Goal: Navigation & Orientation: Find specific page/section

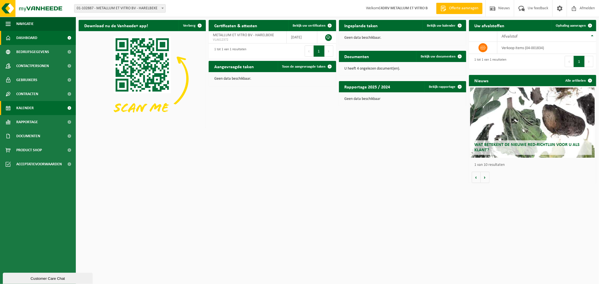
click at [37, 114] on link "Kalender" at bounding box center [38, 108] width 76 height 14
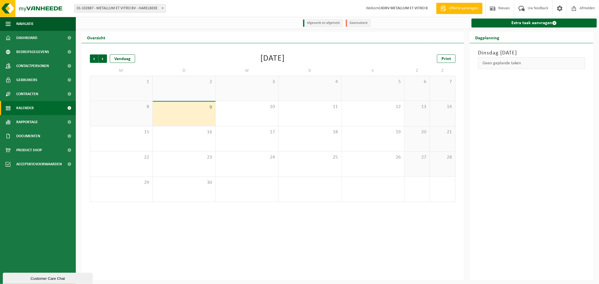
click at [133, 7] on span "01-102887 - METALLUM ET VITRO BV - HARELBEKE" at bounding box center [119, 8] width 91 height 8
select select "13895"
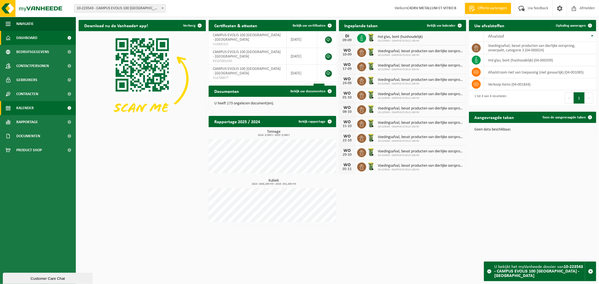
click at [32, 107] on span "Kalender" at bounding box center [24, 108] width 17 height 14
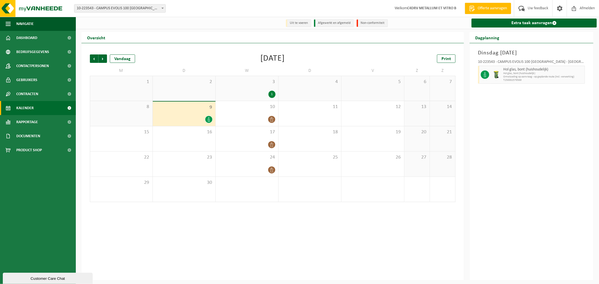
click at [209, 122] on icon at bounding box center [209, 119] width 2 height 5
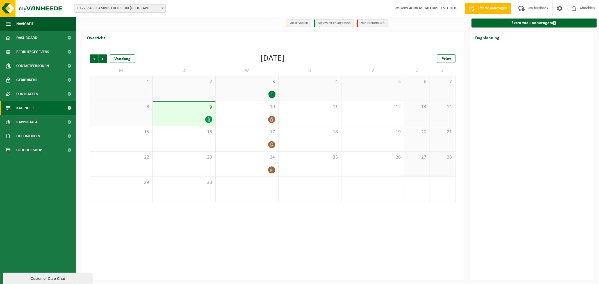
click at [209, 122] on icon at bounding box center [209, 119] width 2 height 5
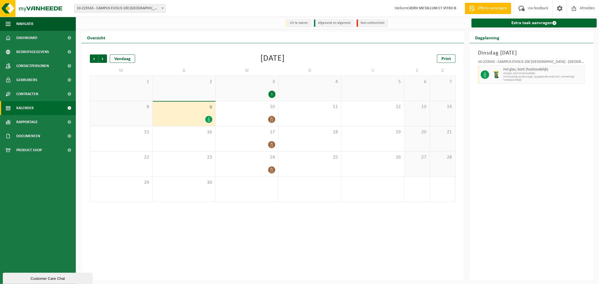
click at [269, 95] on div "1" at bounding box center [271, 94] width 7 height 7
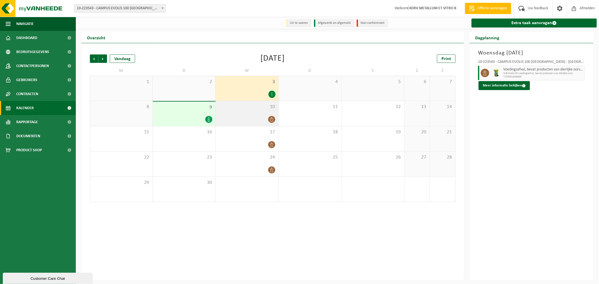
click at [271, 120] on icon at bounding box center [271, 119] width 5 height 5
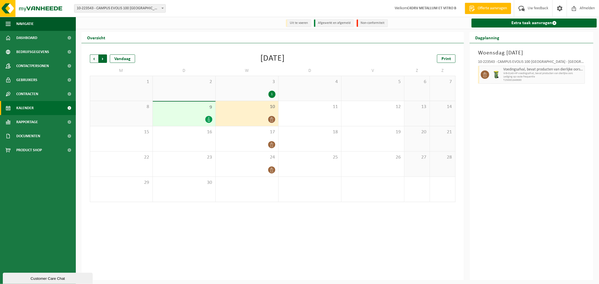
click at [92, 62] on span "Vorige" at bounding box center [94, 58] width 8 height 8
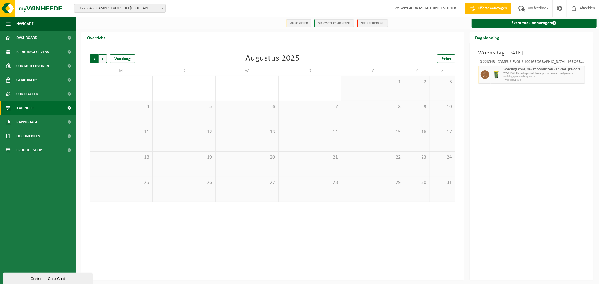
click at [104, 59] on span "Volgende" at bounding box center [103, 58] width 8 height 8
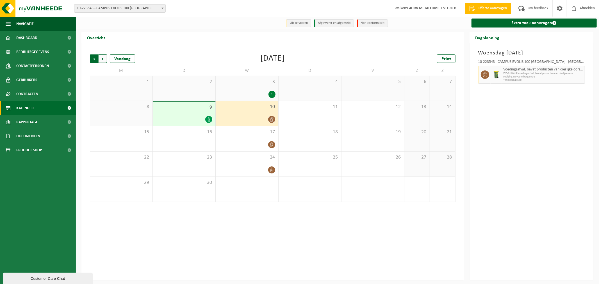
click at [105, 58] on span "Volgende" at bounding box center [103, 58] width 8 height 8
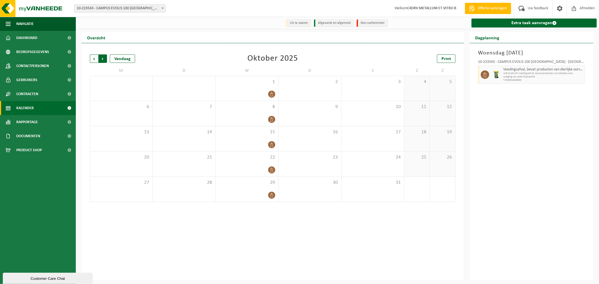
click at [93, 60] on span "Vorige" at bounding box center [94, 58] width 8 height 8
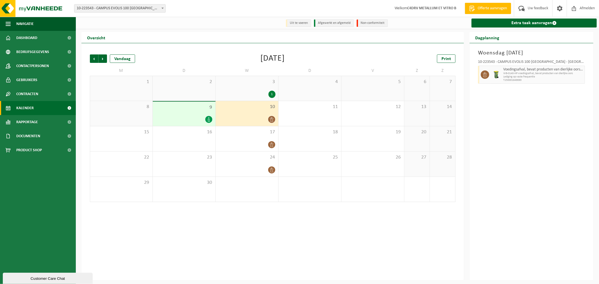
click at [93, 60] on span "Vorige" at bounding box center [94, 58] width 8 height 8
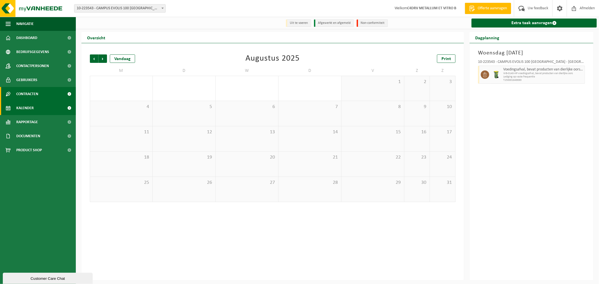
click at [34, 92] on span "Contracten" at bounding box center [27, 94] width 22 height 14
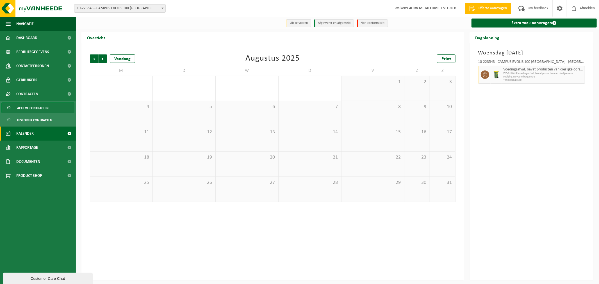
click at [40, 109] on span "Actieve contracten" at bounding box center [32, 108] width 31 height 11
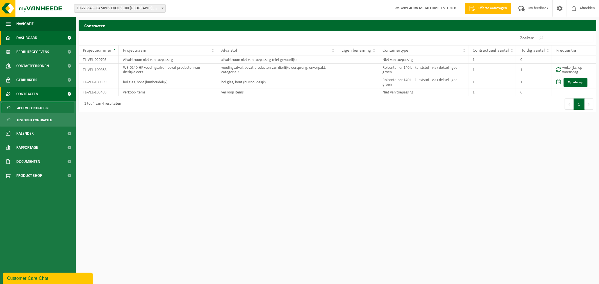
click at [41, 42] on link "Dashboard" at bounding box center [38, 38] width 76 height 14
